Goal: Task Accomplishment & Management: Use online tool/utility

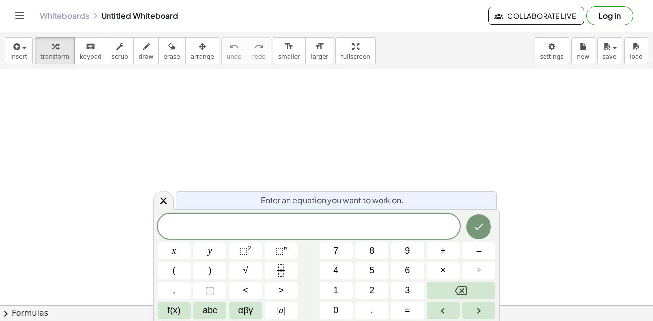
scroll to position [1, 0]
click at [473, 222] on icon "Done" at bounding box center [479, 227] width 12 height 12
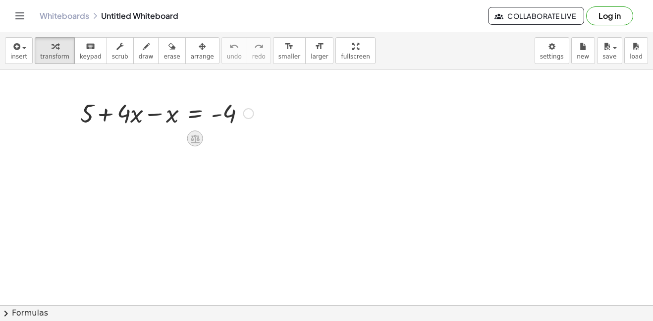
click at [198, 141] on icon at bounding box center [195, 138] width 10 height 10
click at [246, 116] on div at bounding box center [248, 113] width 11 height 11
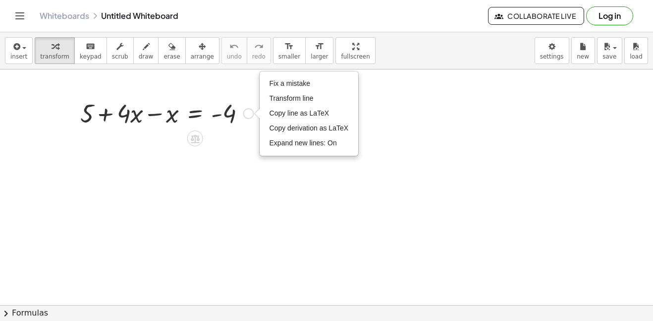
click at [247, 117] on div "Fix a mistake Transform line Copy line as LaTeX Copy derivation as LaTeX Expand…" at bounding box center [248, 113] width 11 height 11
click at [201, 138] on div at bounding box center [195, 138] width 16 height 16
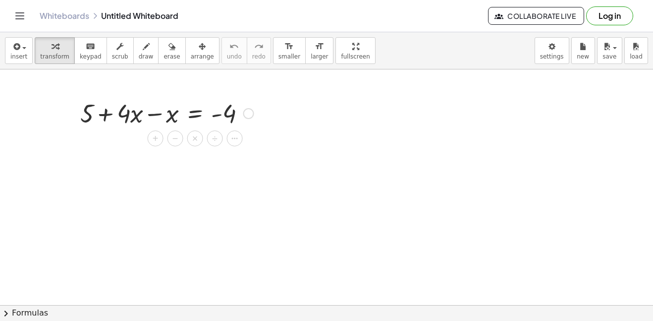
click at [248, 116] on div "Fix a mistake Transform line Copy line as LaTeX Copy derivation as LaTeX Expand…" at bounding box center [248, 113] width 11 height 11
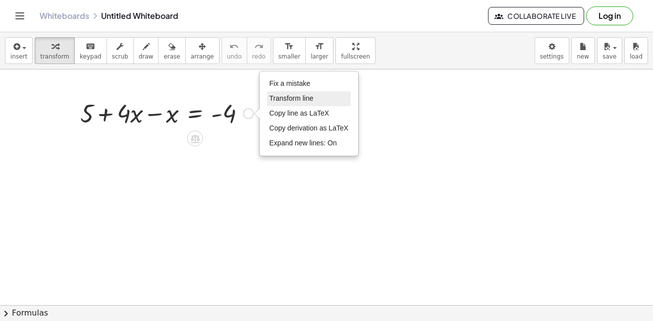
click at [282, 100] on span "Transform line" at bounding box center [292, 98] width 44 height 8
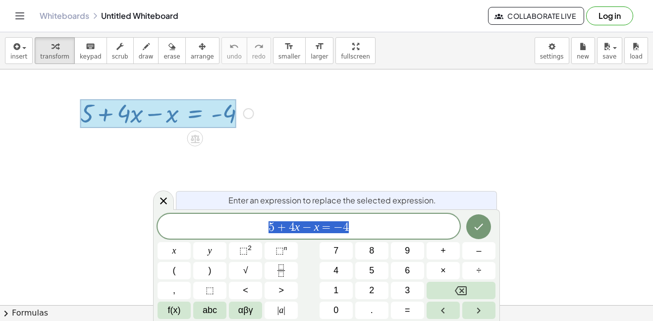
scroll to position [1, 0]
click at [275, 228] on span "+" at bounding box center [282, 227] width 14 height 12
click at [341, 233] on div "​ 4 x − x = − 4" at bounding box center [309, 226] width 302 height 25
click at [474, 231] on icon "Done" at bounding box center [479, 227] width 12 height 12
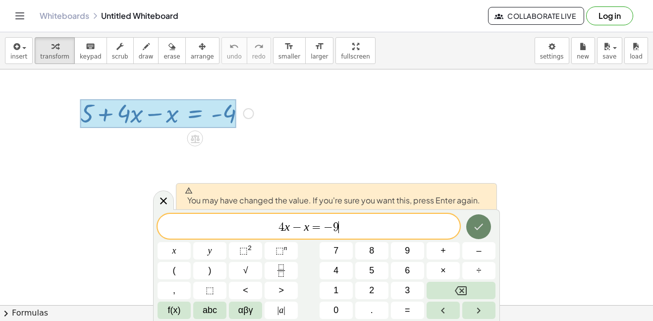
click at [488, 225] on button "Done" at bounding box center [478, 226] width 25 height 25
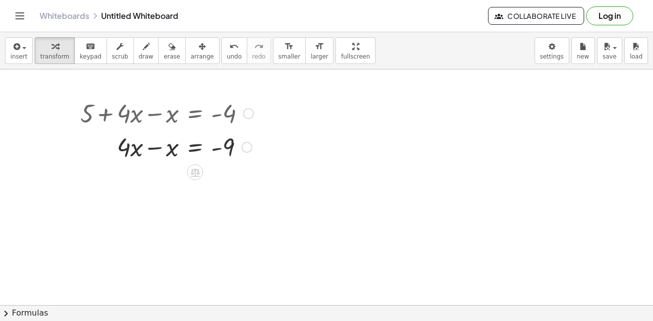
click at [248, 150] on div "Fix a mistake Transform line Copy line as LaTeX Copy derivation as LaTeX Expand…" at bounding box center [246, 147] width 11 height 11
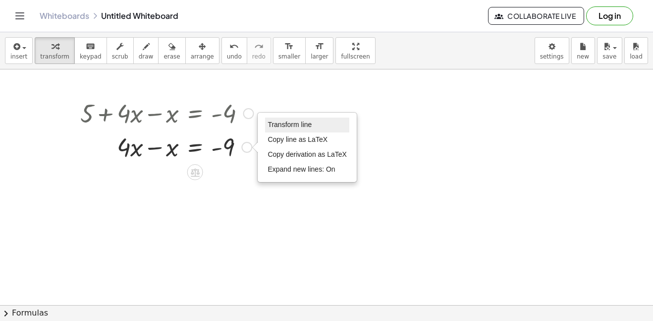
click at [275, 128] on span "Transform line" at bounding box center [290, 124] width 44 height 8
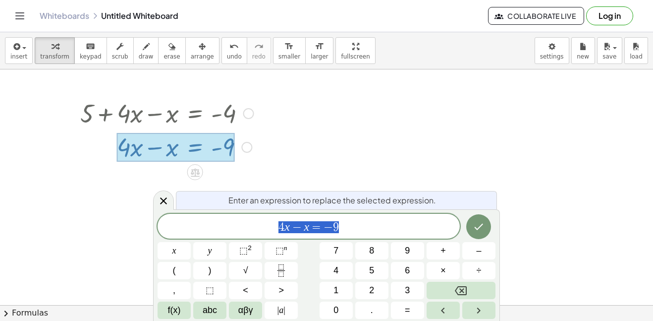
scroll to position [2, 0]
click at [245, 151] on div "Transform line Copy line as LaTeX Copy derivation as LaTeX Expand new lines: On" at bounding box center [246, 147] width 11 height 11
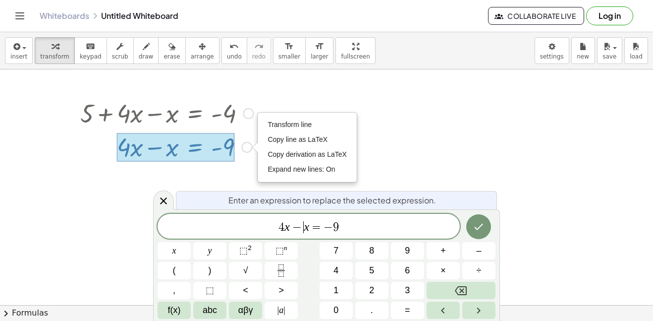
click at [248, 115] on div at bounding box center [248, 113] width 11 height 11
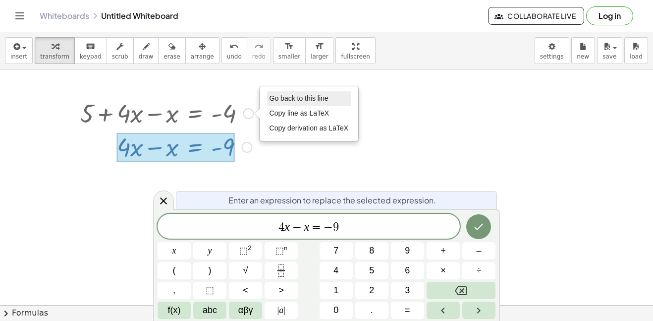
click at [275, 96] on span "Go back to this line" at bounding box center [299, 98] width 59 height 8
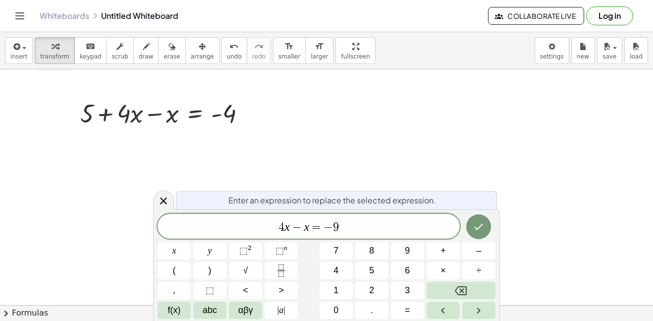
click at [363, 215] on div "4 x − x = − 9" at bounding box center [309, 226] width 302 height 25
click at [485, 224] on button "Done" at bounding box center [478, 226] width 25 height 25
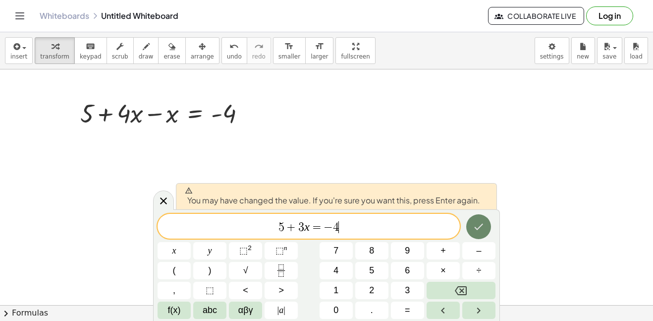
click at [486, 230] on button "Done" at bounding box center [478, 226] width 25 height 25
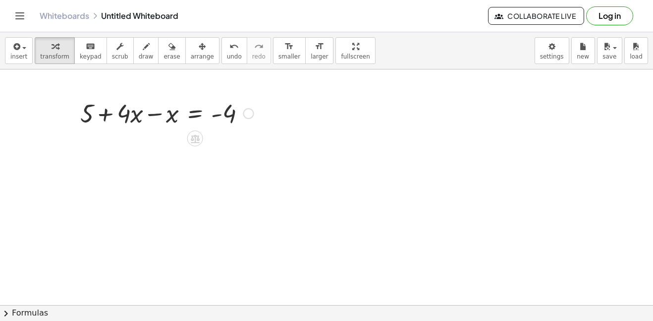
click at [254, 114] on div at bounding box center [166, 113] width 183 height 34
click at [248, 114] on div "Go back to this line Copy line as LaTeX Copy derivation as LaTeX" at bounding box center [248, 113] width 11 height 11
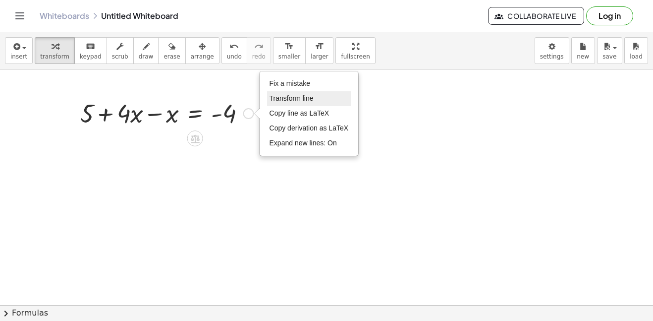
click at [288, 100] on span "Transform line" at bounding box center [292, 98] width 44 height 8
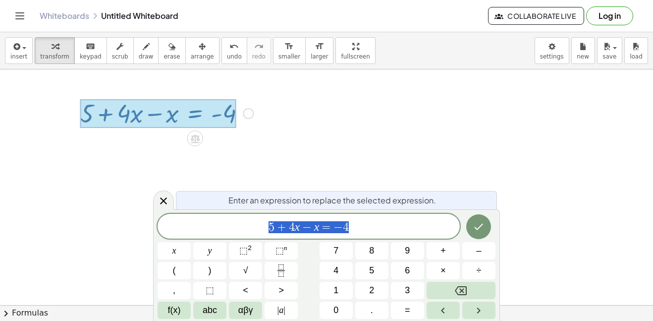
scroll to position [7, 0]
click at [314, 233] on div "********* 5 + 4 x − x = − 4" at bounding box center [309, 226] width 302 height 25
click at [301, 228] on span "−" at bounding box center [307, 227] width 14 height 12
click at [297, 227] on var "x" at bounding box center [297, 226] width 5 height 13
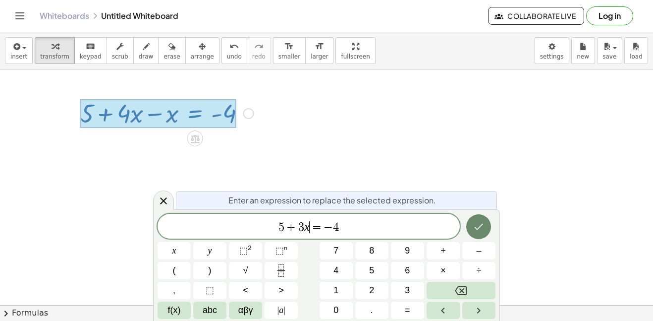
click at [475, 230] on icon "Done" at bounding box center [479, 227] width 12 height 12
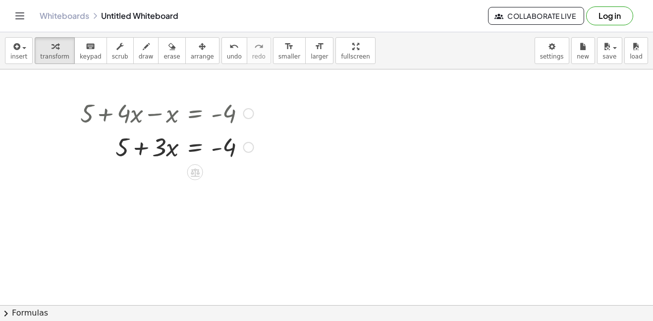
click at [250, 148] on div "Fix a mistake Transform line Copy line as LaTeX Copy derivation as LaTeX Expand…" at bounding box center [248, 147] width 11 height 11
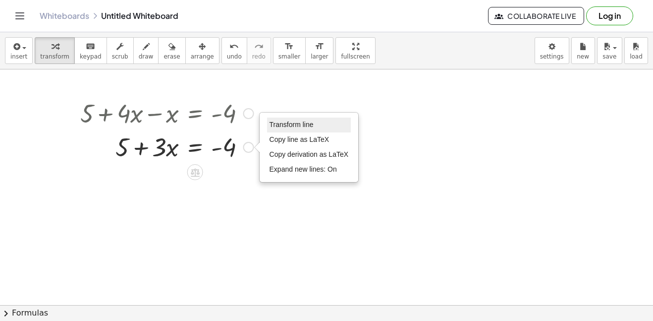
click at [318, 122] on li "Transform line" at bounding box center [309, 124] width 84 height 15
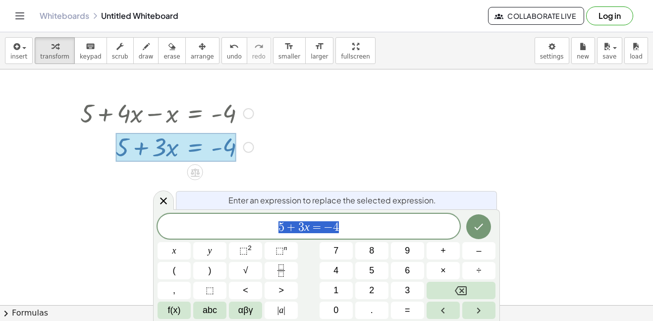
scroll to position [8, 0]
click at [314, 220] on span "5 + 3 x = − 4" at bounding box center [309, 227] width 302 height 14
click at [289, 224] on span "+" at bounding box center [292, 227] width 14 height 12
click at [348, 227] on span "​ 3 x = − 4" at bounding box center [309, 227] width 302 height 14
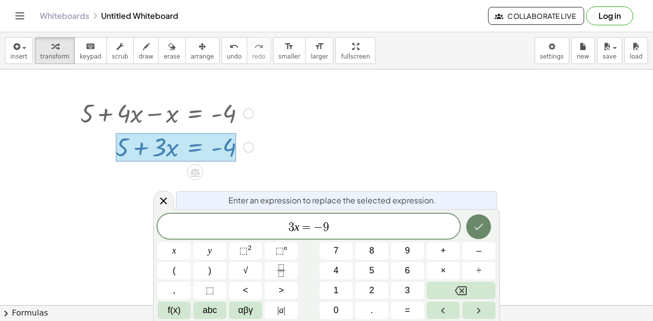
click at [473, 225] on icon "Done" at bounding box center [479, 227] width 12 height 12
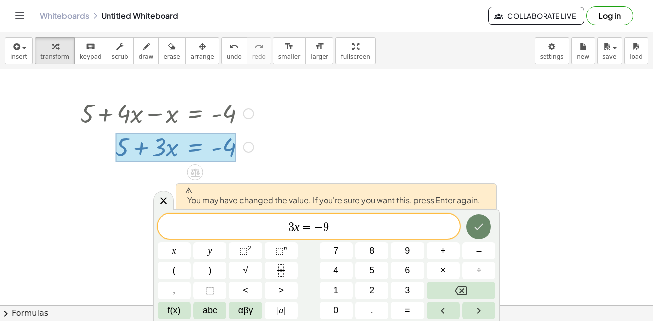
click at [481, 219] on button "Done" at bounding box center [478, 226] width 25 height 25
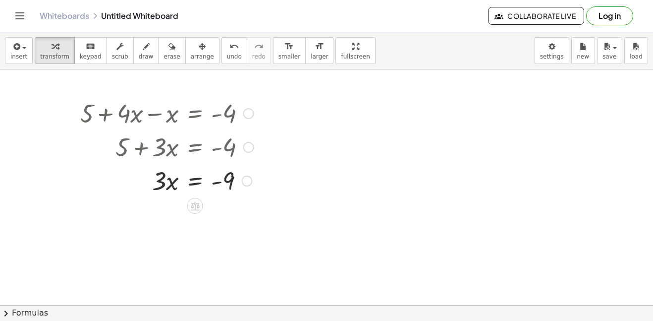
click at [248, 182] on div "Transform line Copy line as LaTeX Copy derivation as LaTeX Expand new lines: On" at bounding box center [246, 180] width 11 height 11
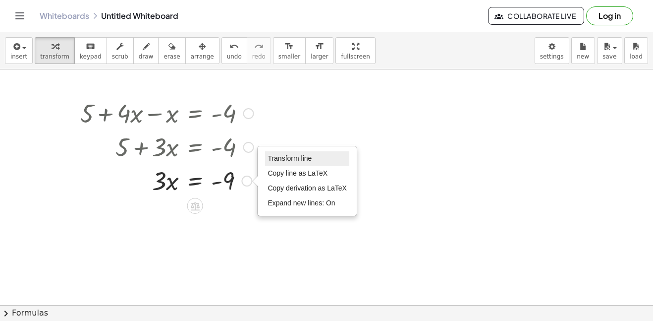
click at [277, 155] on span "Transform line" at bounding box center [290, 158] width 44 height 8
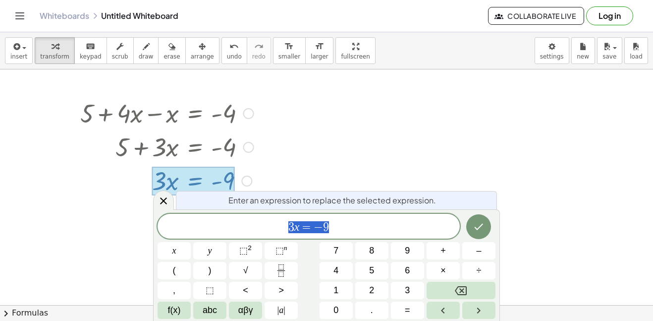
click at [360, 232] on span "3 x = − 9" at bounding box center [309, 227] width 302 height 14
click at [477, 227] on icon "Done" at bounding box center [479, 227] width 12 height 12
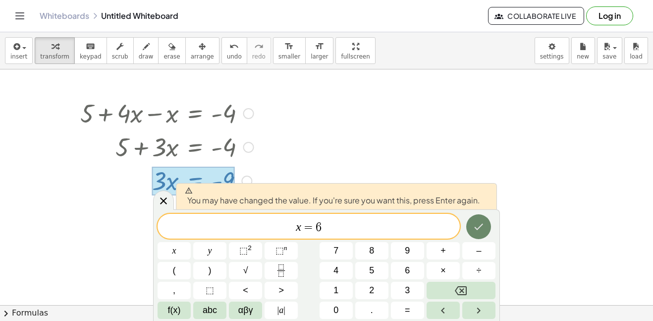
click at [477, 227] on icon "Done" at bounding box center [479, 227] width 12 height 12
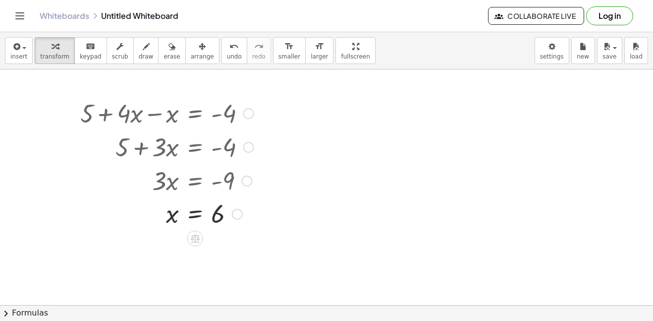
click at [237, 217] on div "Transform line Copy line as LaTeX Copy derivation as LaTeX Expand new lines: On" at bounding box center [237, 214] width 11 height 11
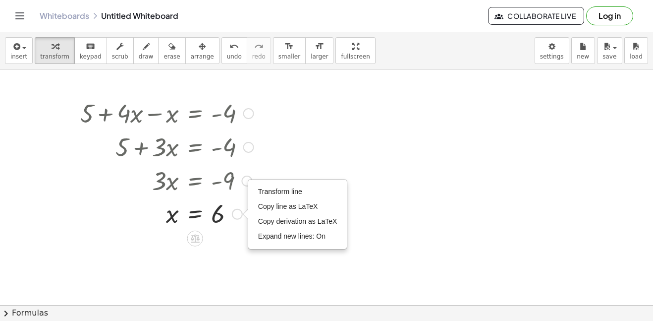
click at [245, 182] on div at bounding box center [246, 180] width 11 height 11
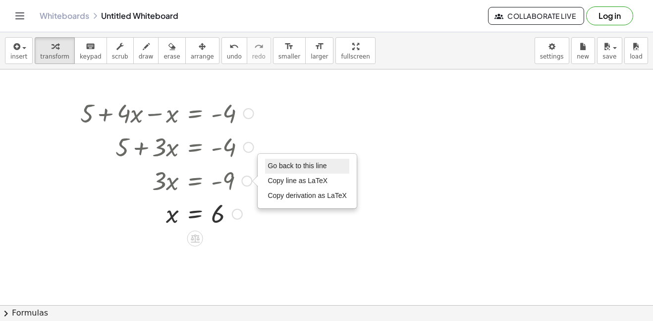
click at [279, 171] on li "Go back to this line" at bounding box center [307, 166] width 84 height 15
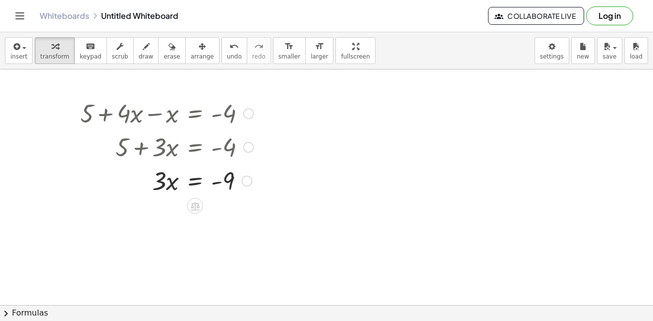
click at [246, 179] on div "Go back to this line Copy line as LaTeX Copy derivation as LaTeX" at bounding box center [246, 180] width 11 height 11
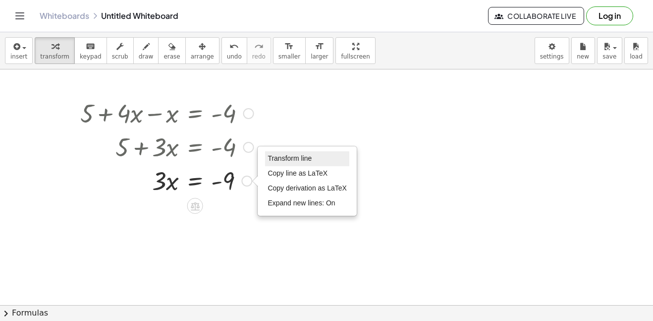
click at [271, 156] on span "Transform line" at bounding box center [290, 158] width 44 height 8
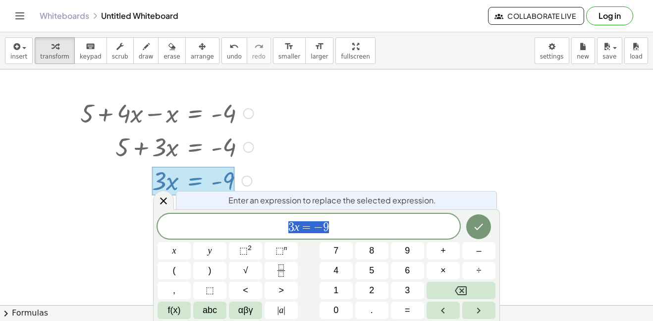
scroll to position [11, 0]
click at [340, 218] on div "***** 3 x = − 9" at bounding box center [309, 226] width 302 height 25
click at [486, 225] on button "Done" at bounding box center [478, 226] width 25 height 25
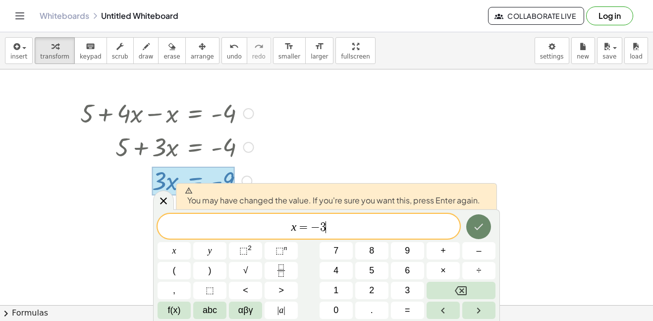
click at [487, 225] on button "Done" at bounding box center [478, 226] width 25 height 25
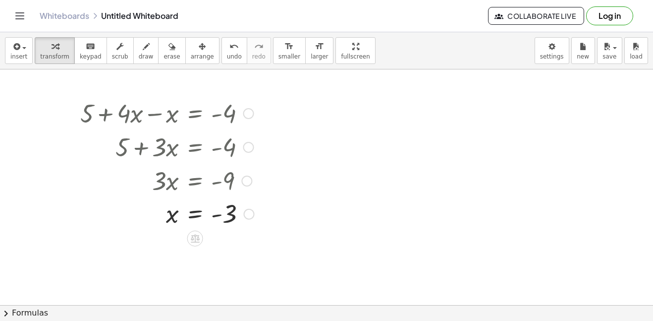
click at [247, 115] on div at bounding box center [248, 113] width 11 height 11
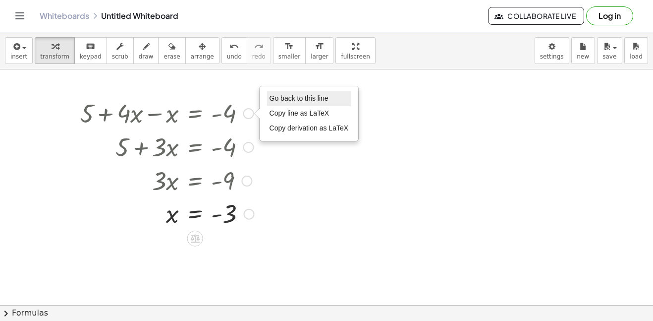
click at [273, 100] on span "Go back to this line" at bounding box center [299, 98] width 59 height 8
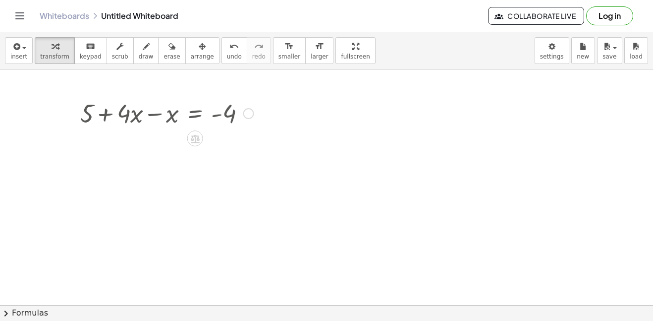
click at [247, 111] on div "Go back to this line Copy line as LaTeX Copy derivation as LaTeX" at bounding box center [248, 113] width 11 height 11
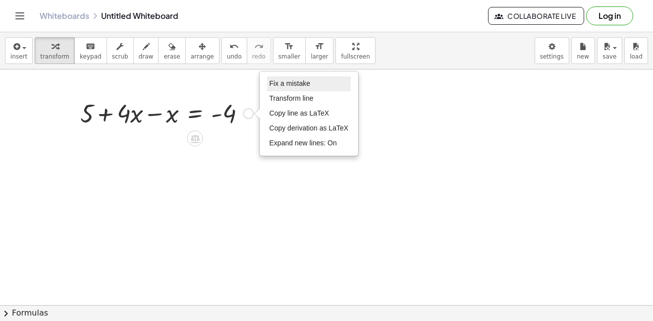
click at [285, 86] on span "Fix a mistake" at bounding box center [290, 83] width 41 height 8
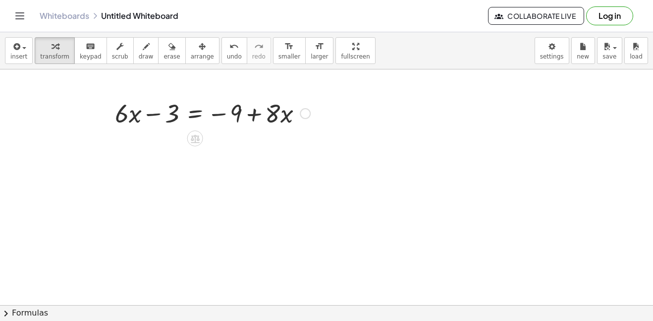
click at [303, 115] on div "Fix a mistake Transform line Copy line as LaTeX Copy derivation as LaTeX Expand…" at bounding box center [305, 113] width 11 height 11
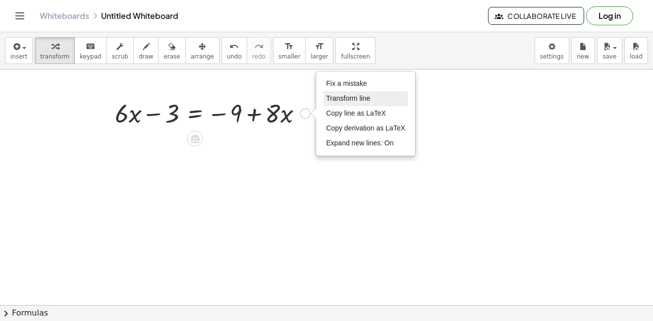
click at [338, 98] on span "Transform line" at bounding box center [348, 98] width 44 height 8
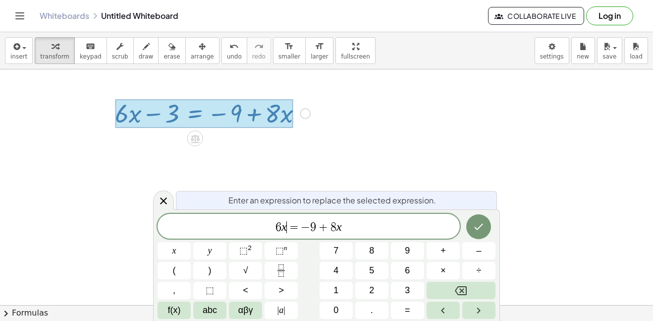
click at [313, 226] on span "9" at bounding box center [313, 227] width 6 height 12
click at [476, 224] on icon "Done" at bounding box center [479, 227] width 12 height 12
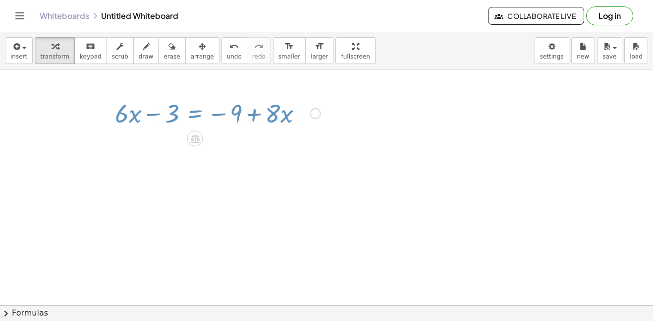
click at [0, 0] on icon "Done" at bounding box center [0, 0] width 0 height 0
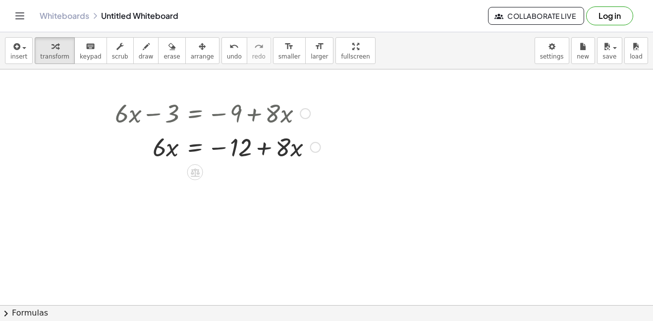
click at [233, 153] on div at bounding box center [166, 146] width 183 height 34
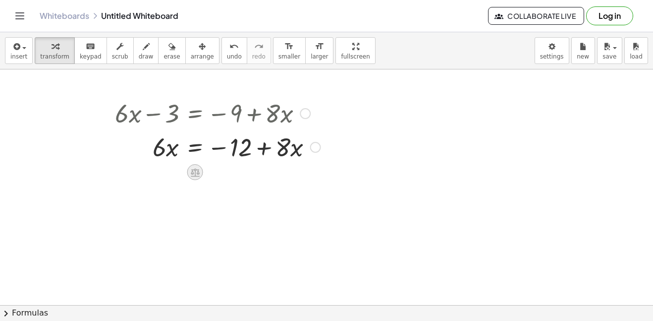
click at [200, 178] on div at bounding box center [195, 172] width 16 height 16
click at [227, 56] on button "undo undo" at bounding box center [235, 50] width 26 height 27
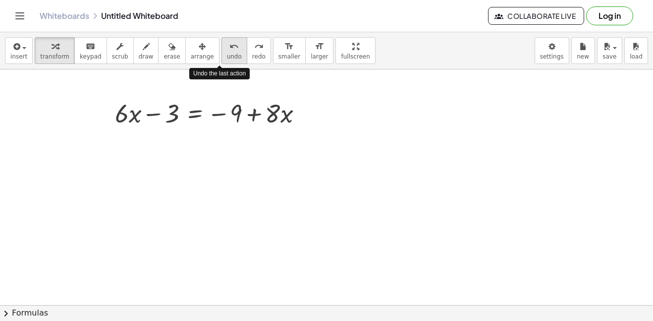
click at [227, 56] on button "undo undo" at bounding box center [235, 50] width 26 height 27
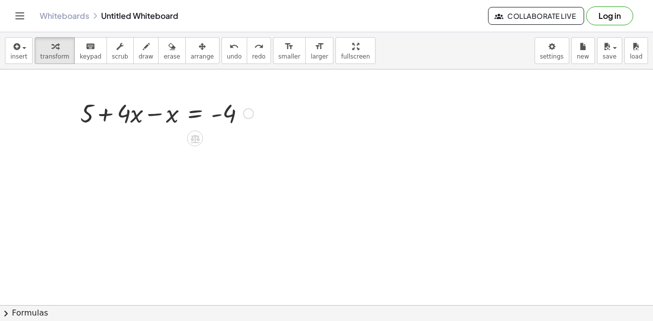
click at [250, 115] on div at bounding box center [248, 113] width 11 height 11
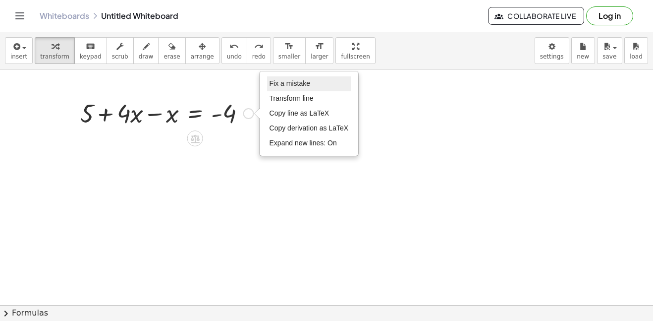
click at [290, 90] on li "Fix a mistake" at bounding box center [309, 83] width 84 height 15
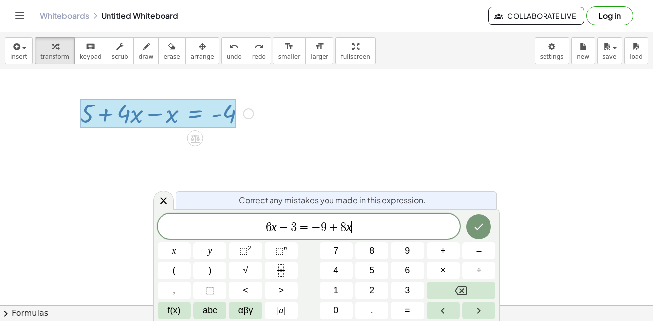
click at [497, 226] on div "Correct any mistakes you made in this expression. 6 x − 3 = − 9 + 8 x ​ x y ⬚ 2…" at bounding box center [326, 265] width 347 height 112
click at [486, 227] on button "Done" at bounding box center [478, 226] width 25 height 25
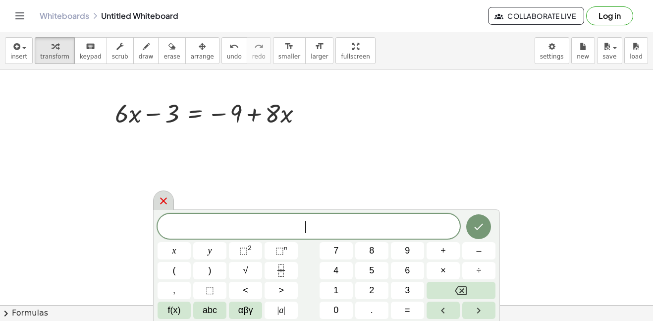
click at [160, 194] on div at bounding box center [163, 199] width 21 height 19
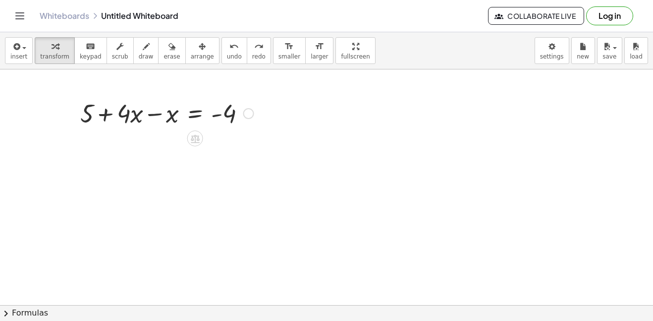
click at [246, 118] on div "Fix a mistake Transform line Copy line as LaTeX Copy derivation as LaTeX Expand…" at bounding box center [248, 113] width 11 height 11
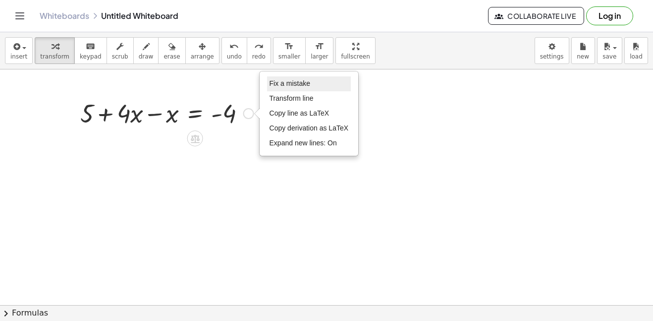
click at [276, 84] on span "Fix a mistake" at bounding box center [290, 83] width 41 height 8
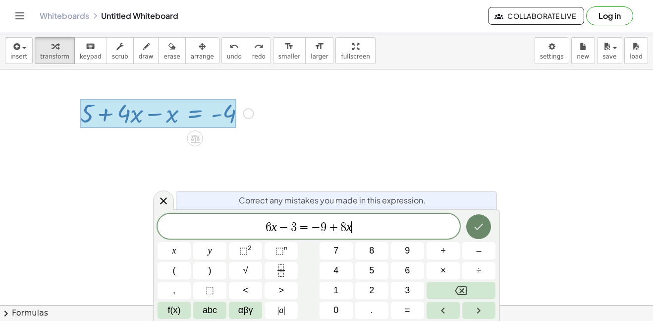
click at [485, 222] on button "Done" at bounding box center [478, 226] width 25 height 25
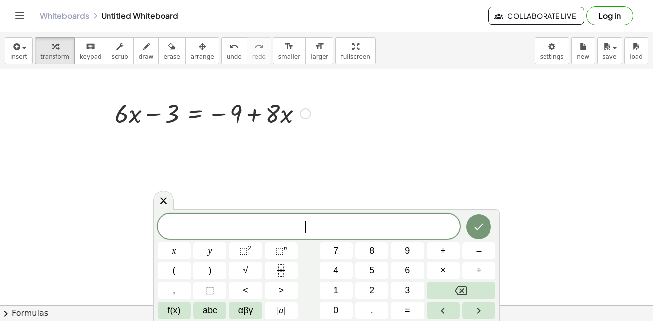
click at [223, 109] on div at bounding box center [166, 113] width 183 height 34
click at [90, 52] on button "keyboard keypad" at bounding box center [90, 50] width 33 height 27
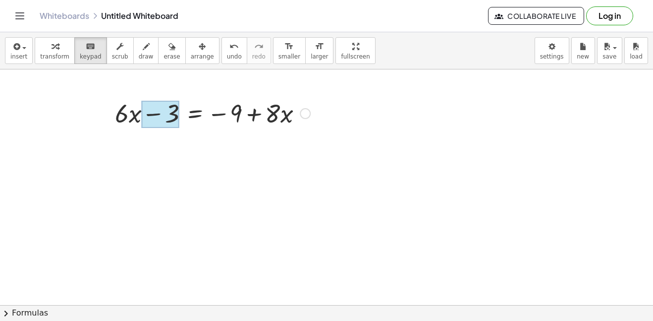
click at [162, 102] on div at bounding box center [160, 115] width 37 height 28
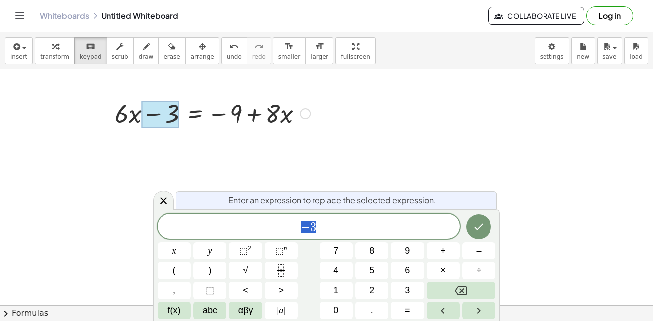
click at [254, 106] on div at bounding box center [166, 113] width 183 height 34
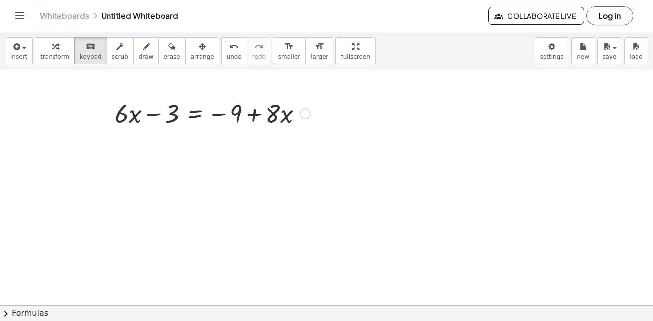
click at [306, 114] on div "Fix a mistake Transform line Copy line as LaTeX Copy derivation as LaTeX Expand…" at bounding box center [305, 113] width 11 height 11
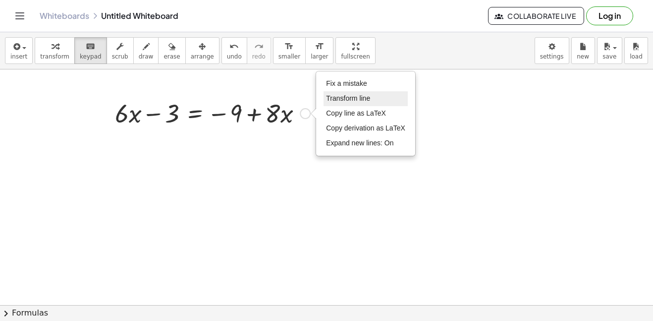
click at [337, 102] on span "Transform line" at bounding box center [348, 98] width 44 height 8
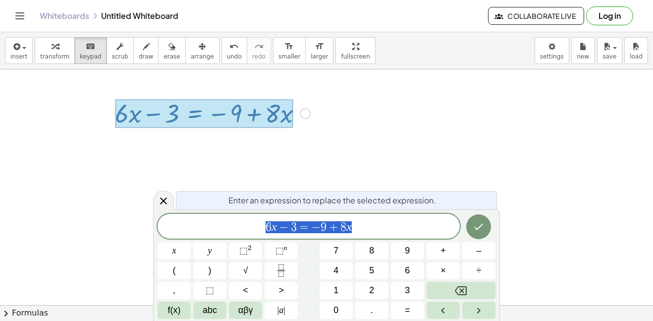
click at [350, 233] on span "6 x − 3 = − 9 + 8 x" at bounding box center [309, 227] width 302 height 14
click at [325, 226] on span "9" at bounding box center [324, 227] width 6 height 12
click at [294, 226] on span "=" at bounding box center [301, 227] width 14 height 12
click at [470, 220] on button "Done" at bounding box center [478, 226] width 25 height 25
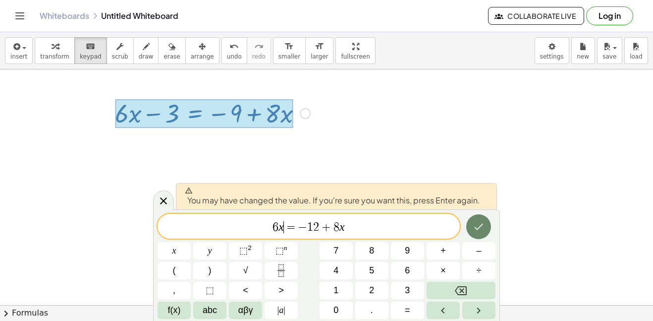
click at [487, 226] on button "Done" at bounding box center [478, 226] width 25 height 25
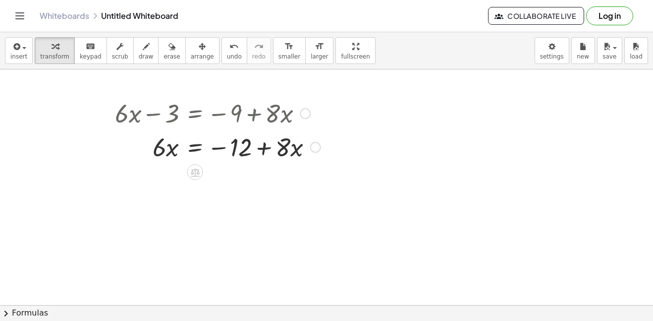
click at [316, 145] on div "Fix a mistake Transform line Copy line as LaTeX Copy derivation as LaTeX Expand…" at bounding box center [315, 147] width 11 height 11
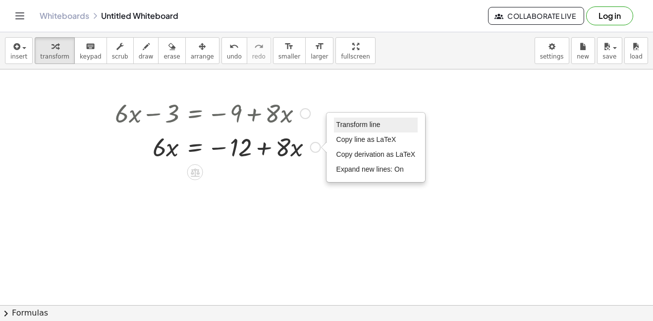
click at [347, 123] on span "Transform line" at bounding box center [359, 124] width 44 height 8
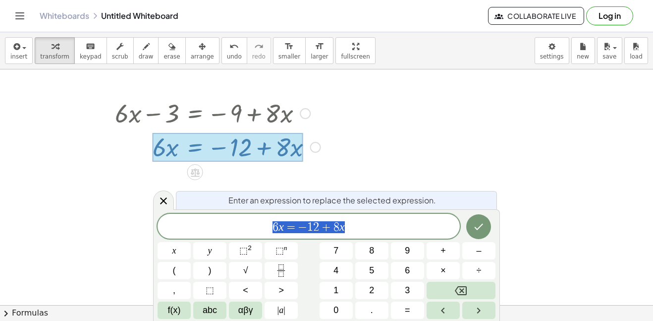
click at [347, 227] on span "6 x = − 1 2 + 8 x" at bounding box center [309, 227] width 302 height 14
click at [296, 228] on span "6 x = − 1 2 ​" at bounding box center [309, 227] width 302 height 14
click at [469, 226] on button "Done" at bounding box center [478, 226] width 25 height 25
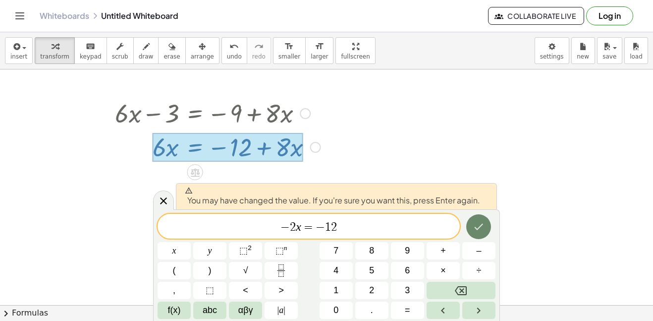
click at [485, 227] on button "Done" at bounding box center [478, 226] width 25 height 25
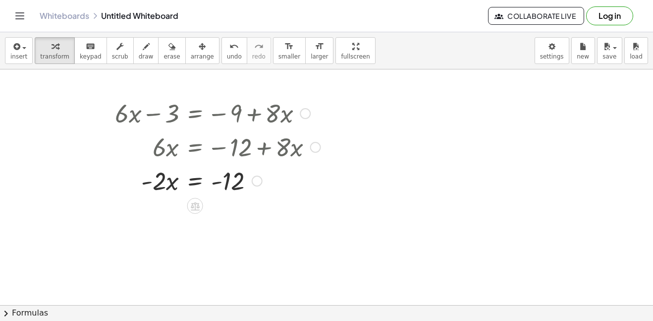
click at [255, 178] on div "Transform line Copy line as LaTeX Copy derivation as LaTeX Expand new lines: On" at bounding box center [257, 180] width 11 height 11
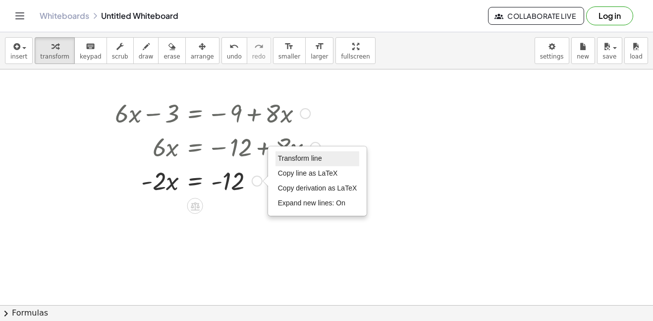
click at [305, 162] on span "Transform line" at bounding box center [300, 158] width 44 height 8
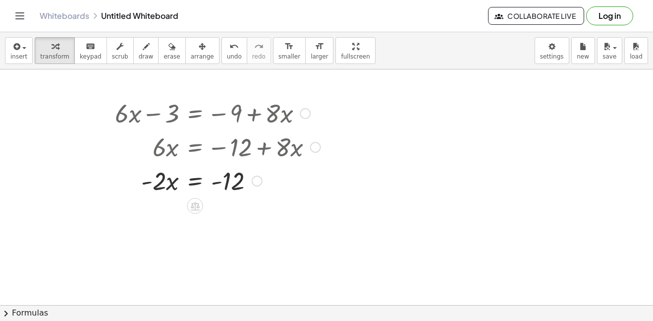
click at [256, 179] on div "Transform line Copy line as LaTeX Copy derivation as LaTeX Expand new lines: On" at bounding box center [257, 180] width 11 height 11
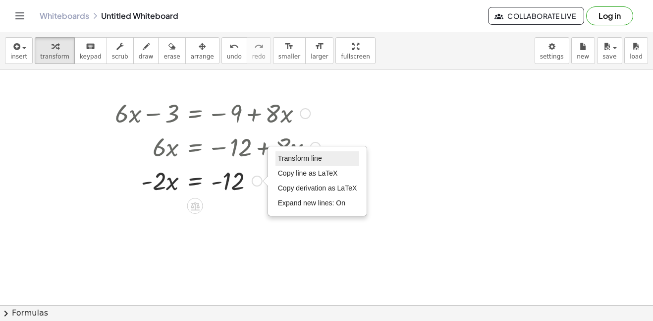
click at [311, 162] on span "Transform line" at bounding box center [300, 158] width 44 height 8
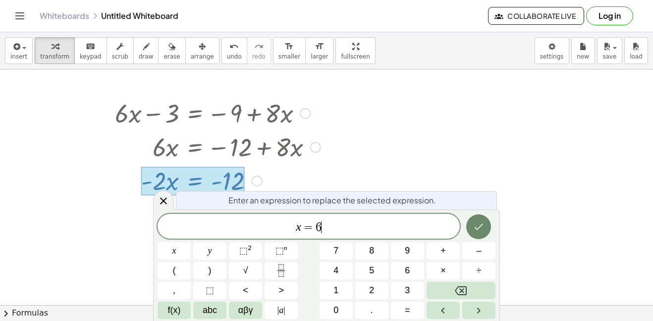
click at [478, 226] on icon "Done" at bounding box center [479, 227] width 12 height 12
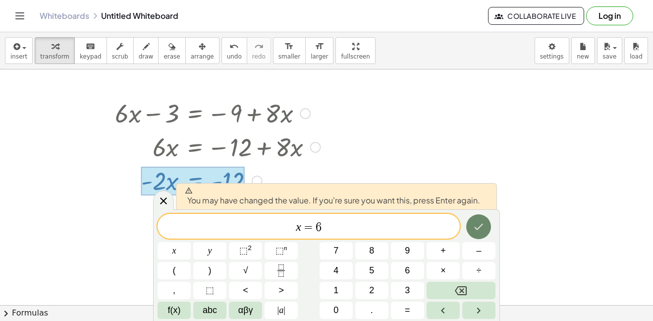
click at [478, 226] on icon "Done" at bounding box center [479, 227] width 12 height 12
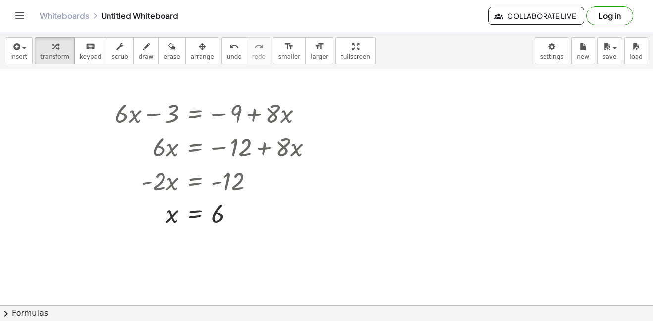
click at [72, 35] on div "insert select one: Math Expression Function Text Youtube Video Graphing Geometr…" at bounding box center [326, 50] width 653 height 37
click at [86, 46] on icon "keyboard" at bounding box center [90, 47] width 9 height 12
click at [236, 119] on div at bounding box center [166, 113] width 183 height 34
click at [227, 114] on div at bounding box center [166, 113] width 183 height 34
click at [187, 115] on div at bounding box center [166, 113] width 183 height 34
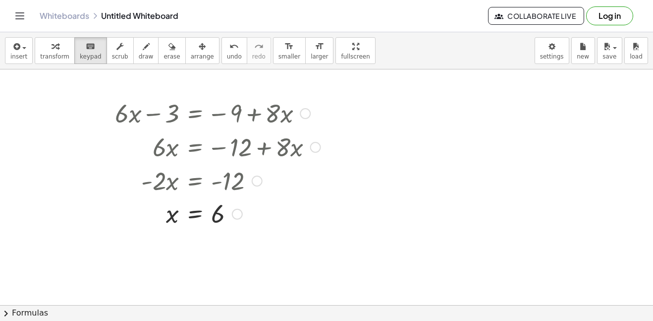
click at [141, 106] on div at bounding box center [166, 113] width 183 height 34
click at [165, 111] on div at bounding box center [166, 113] width 183 height 34
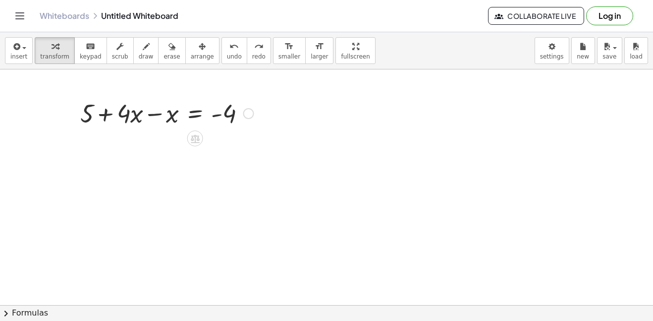
click at [250, 112] on div at bounding box center [248, 113] width 11 height 11
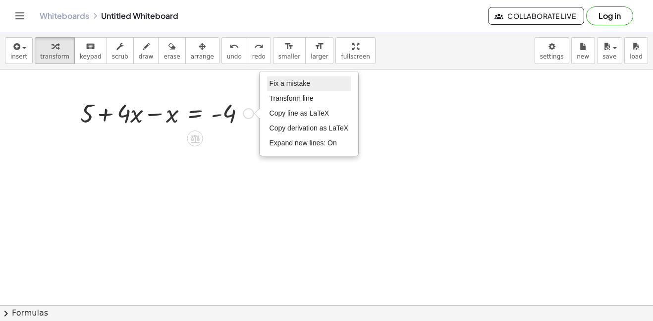
click at [269, 89] on li "Fix a mistake" at bounding box center [309, 83] width 84 height 15
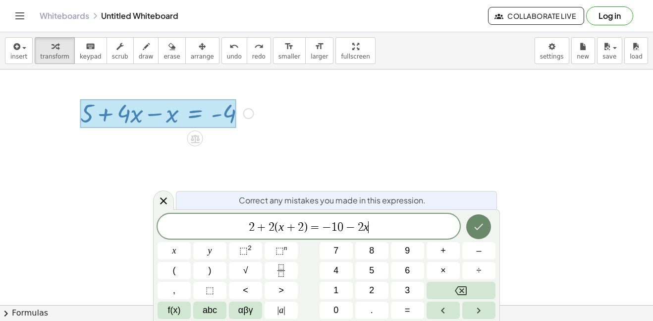
click at [475, 228] on icon "Done" at bounding box center [479, 227] width 9 height 6
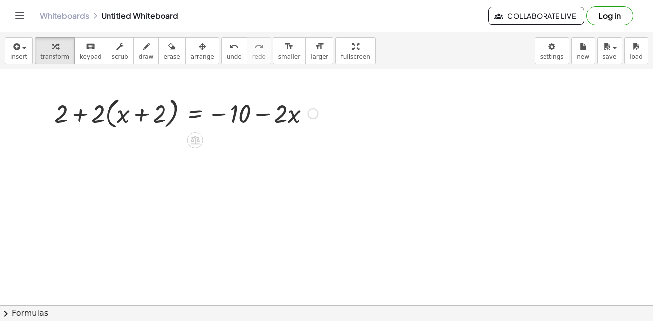
click at [313, 112] on div "Fix a mistake Transform line Copy line as LaTeX Copy derivation as LaTeX Expand…" at bounding box center [312, 113] width 11 height 11
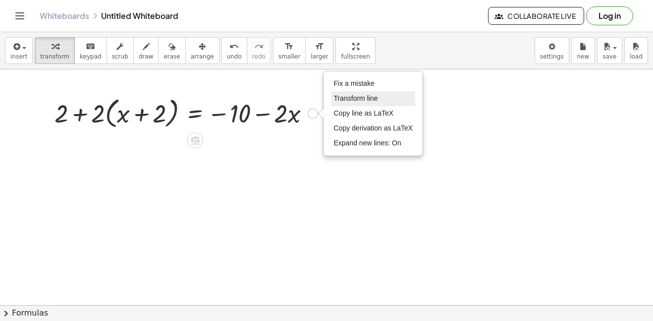
click at [347, 93] on li "Transform line" at bounding box center [373, 98] width 84 height 15
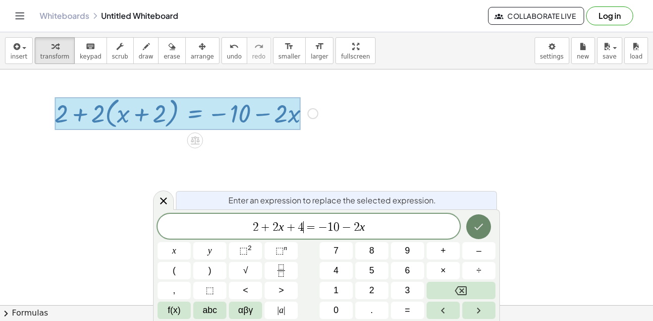
click at [479, 229] on icon "Done" at bounding box center [479, 227] width 12 height 12
